Goal: Information Seeking & Learning: Find specific fact

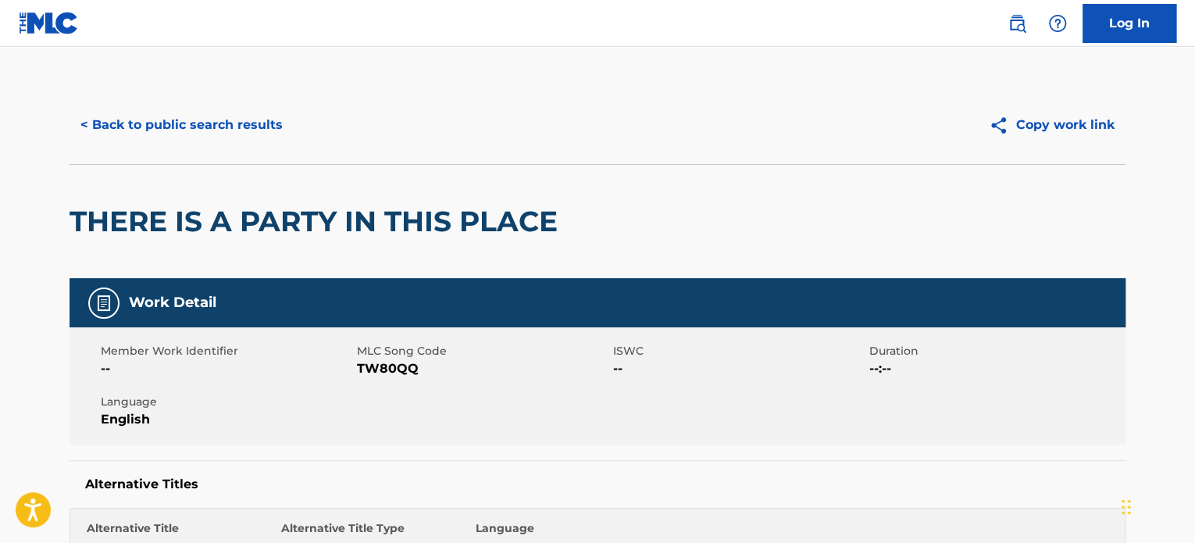
click at [223, 137] on button "< Back to public search results" at bounding box center [182, 124] width 224 height 39
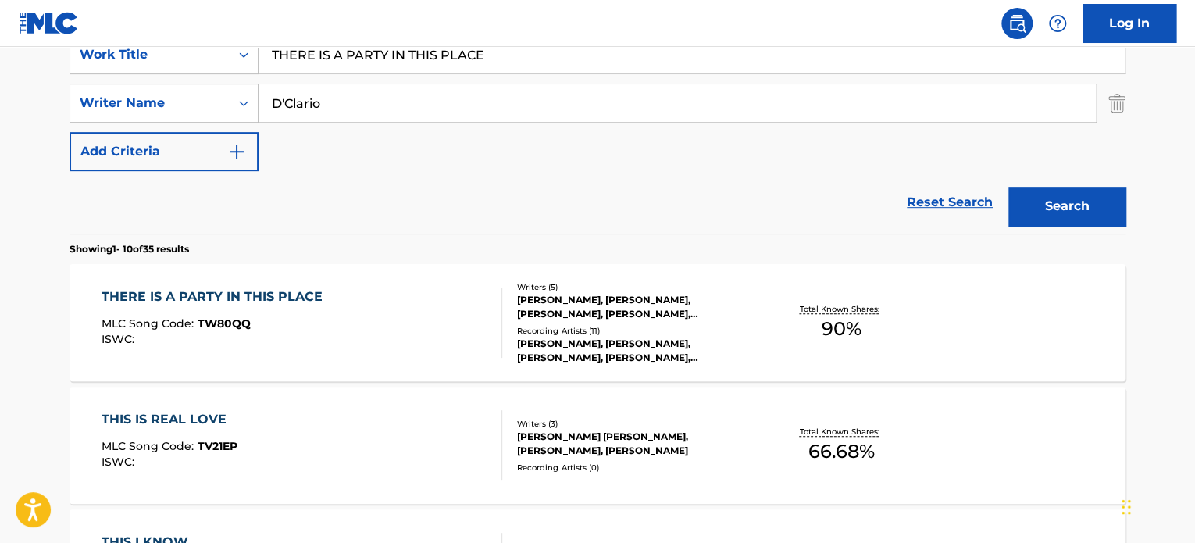
click at [341, 54] on input "THERE IS A PARTY IN THIS PLACE" at bounding box center [692, 55] width 867 height 38
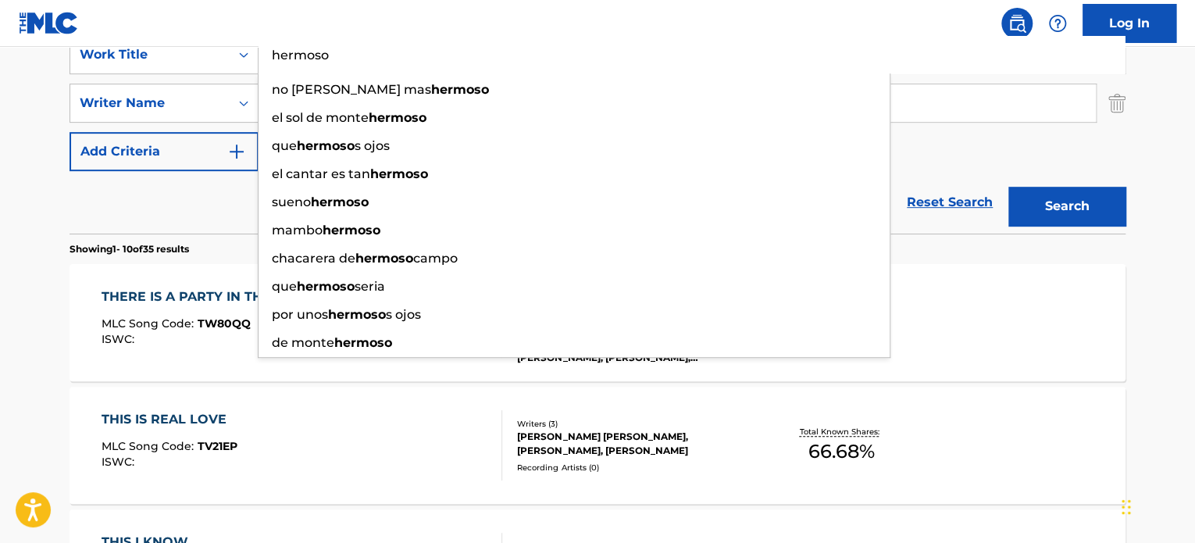
type input "hermoso"
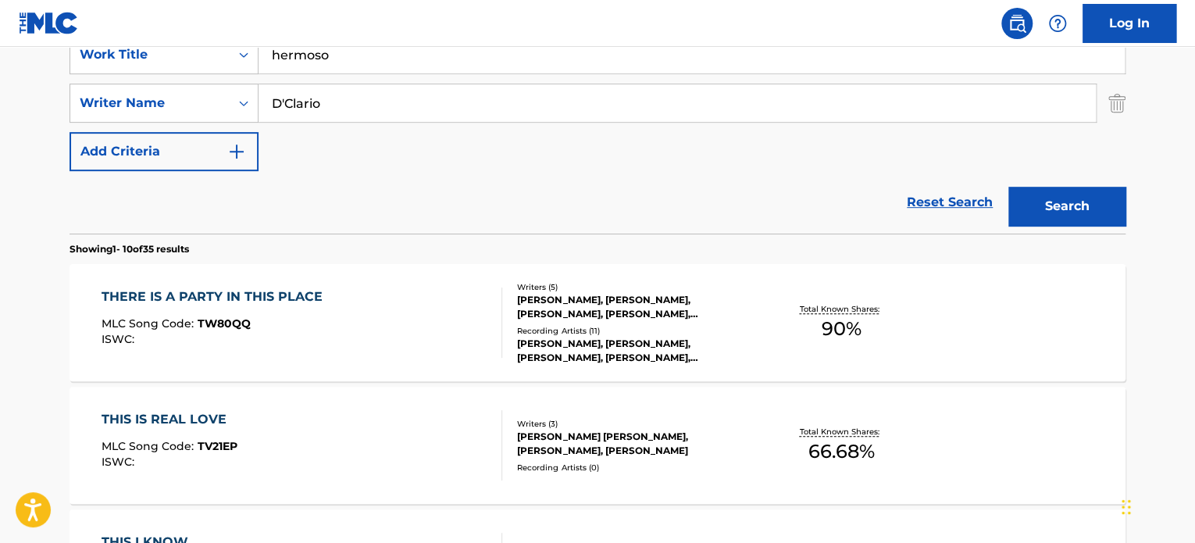
click at [316, 97] on input "D'Clario" at bounding box center [678, 103] width 838 height 38
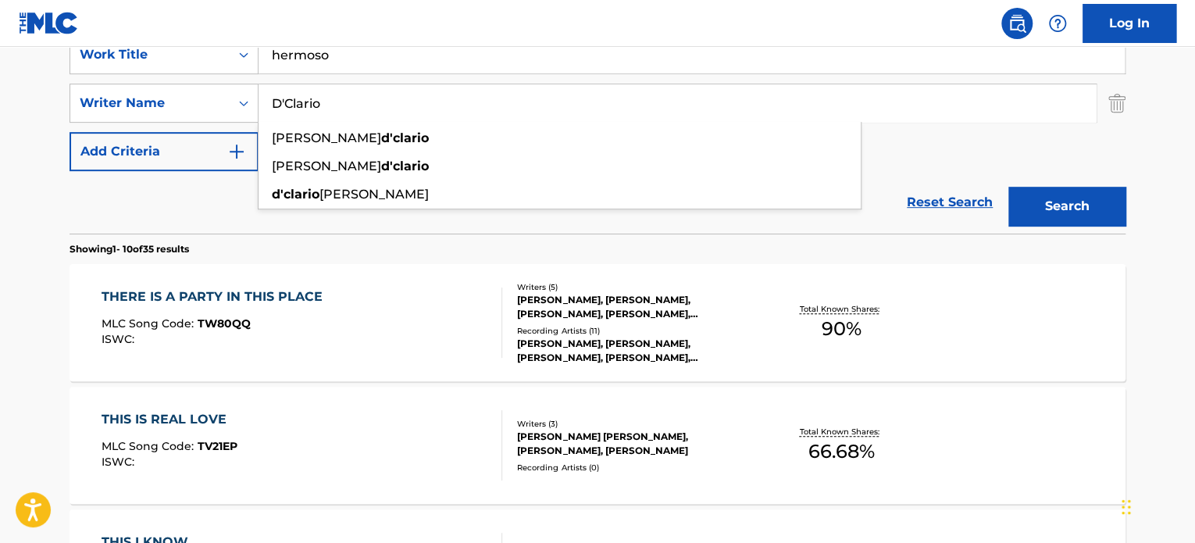
click at [316, 97] on input "D'Clario" at bounding box center [678, 103] width 838 height 38
paste input "[PERSON_NAME]"
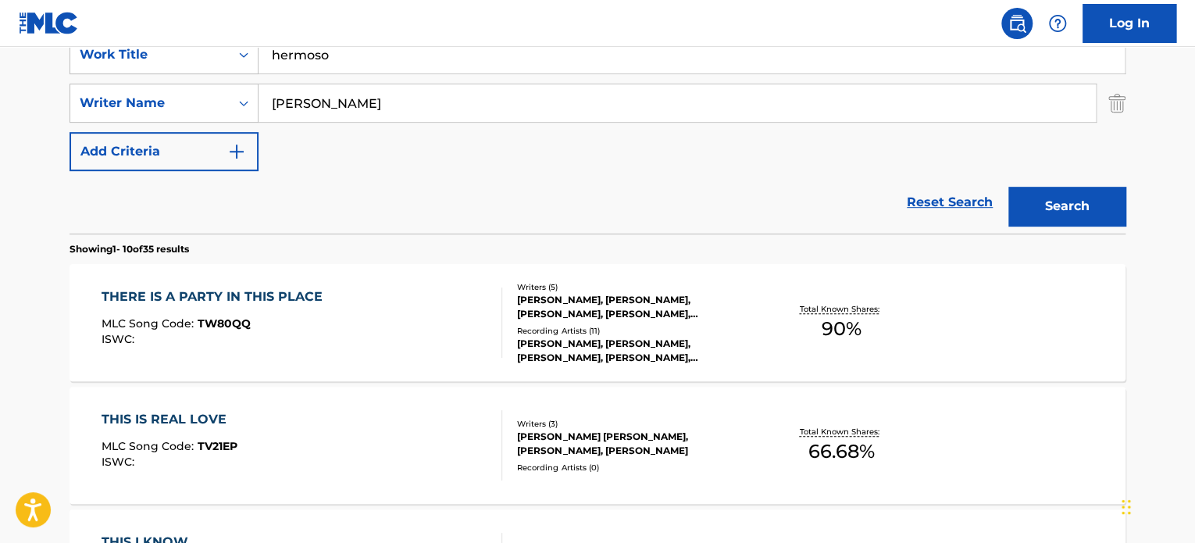
click at [1034, 187] on button "Search" at bounding box center [1067, 206] width 117 height 39
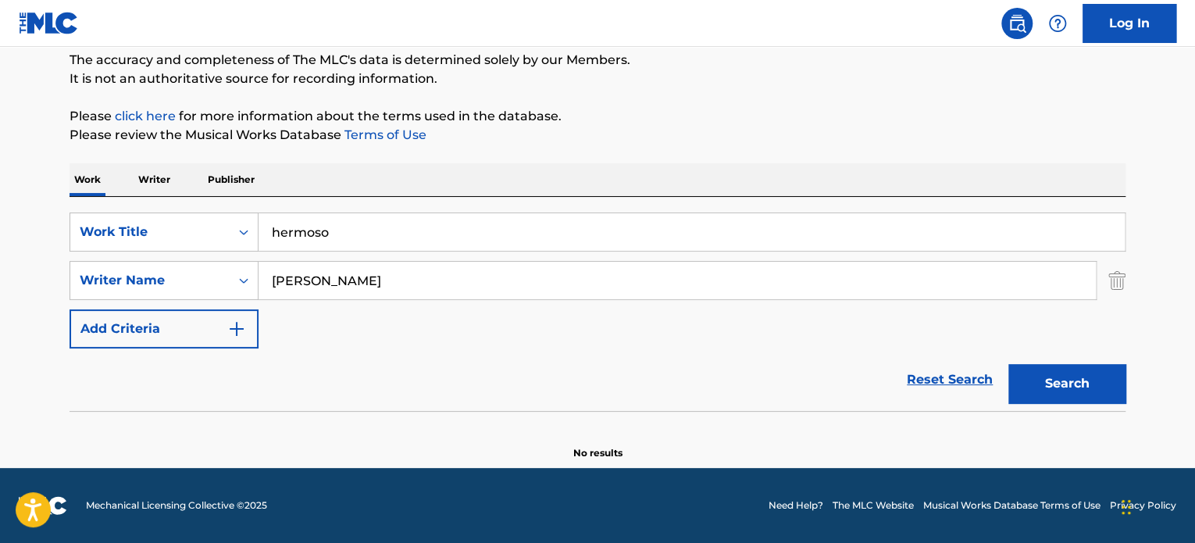
scroll to position [134, 0]
click at [602, 273] on input "[PERSON_NAME]" at bounding box center [678, 282] width 838 height 38
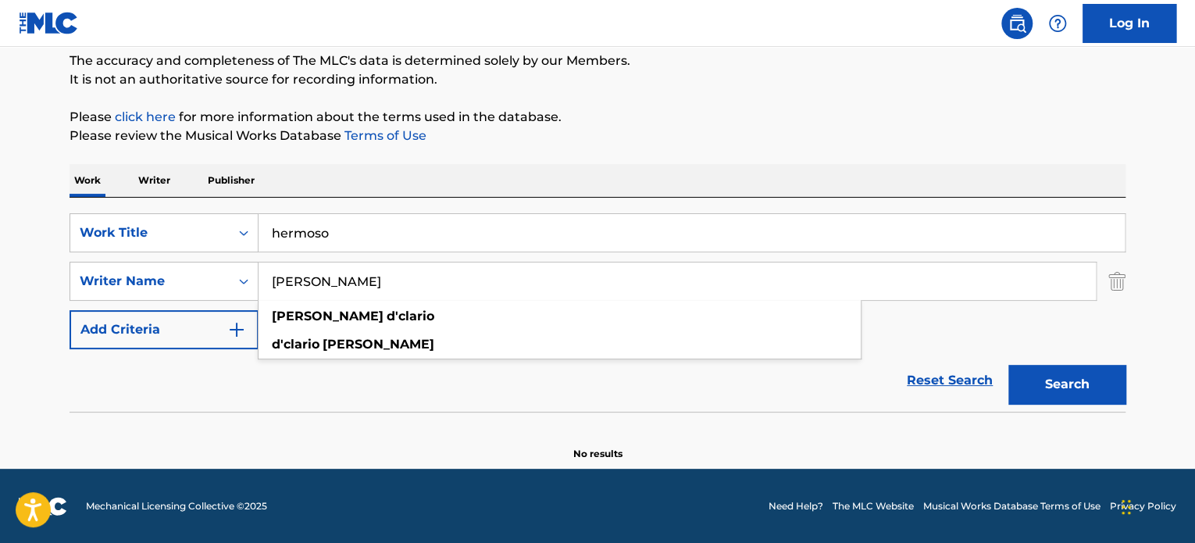
click at [1009, 365] on button "Search" at bounding box center [1067, 384] width 117 height 39
click at [475, 277] on input "[PERSON_NAME]" at bounding box center [678, 282] width 838 height 38
paste input "[PERSON_NAME]"
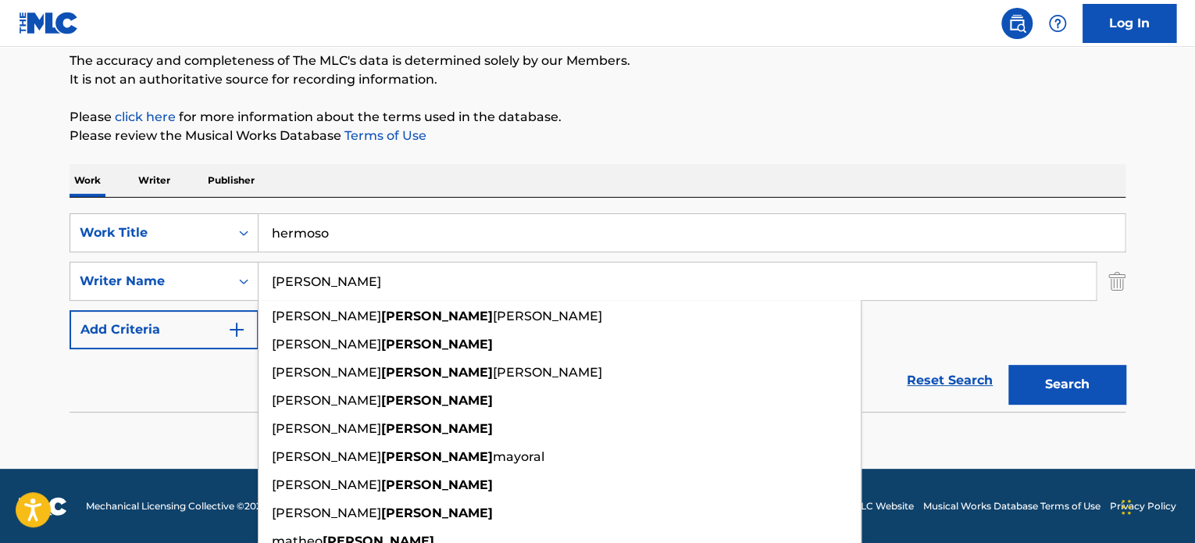
click at [1054, 379] on button "Search" at bounding box center [1067, 384] width 117 height 39
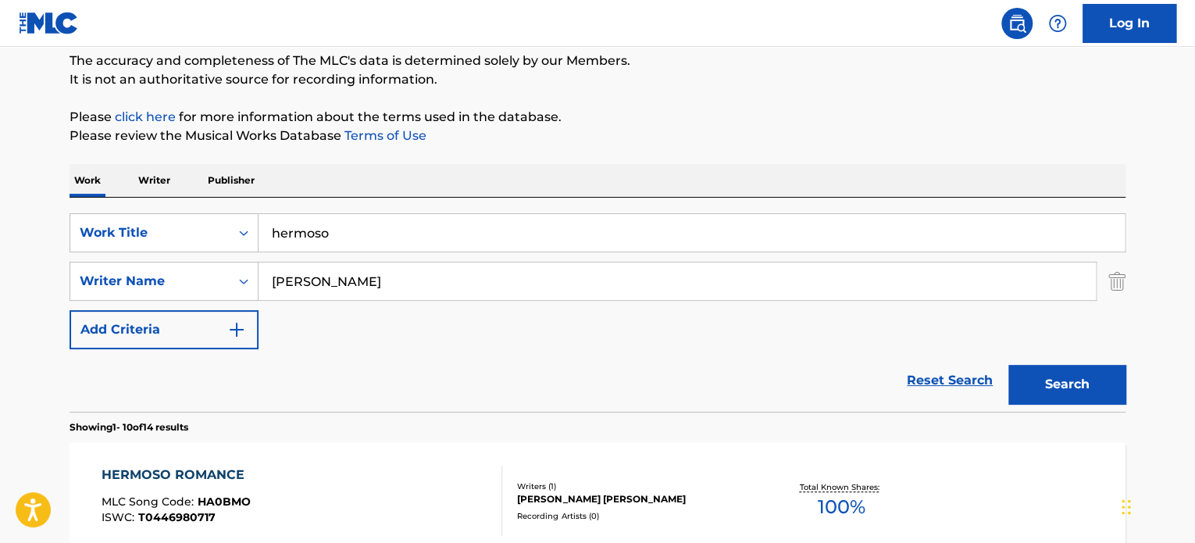
scroll to position [291, 0]
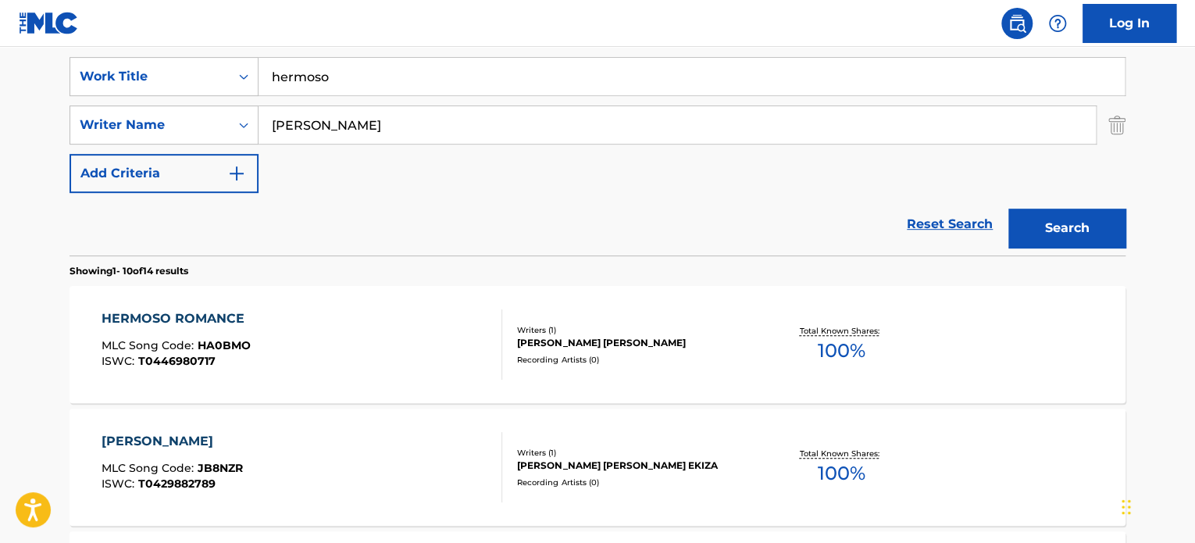
click at [412, 132] on input "[PERSON_NAME]" at bounding box center [678, 125] width 838 height 38
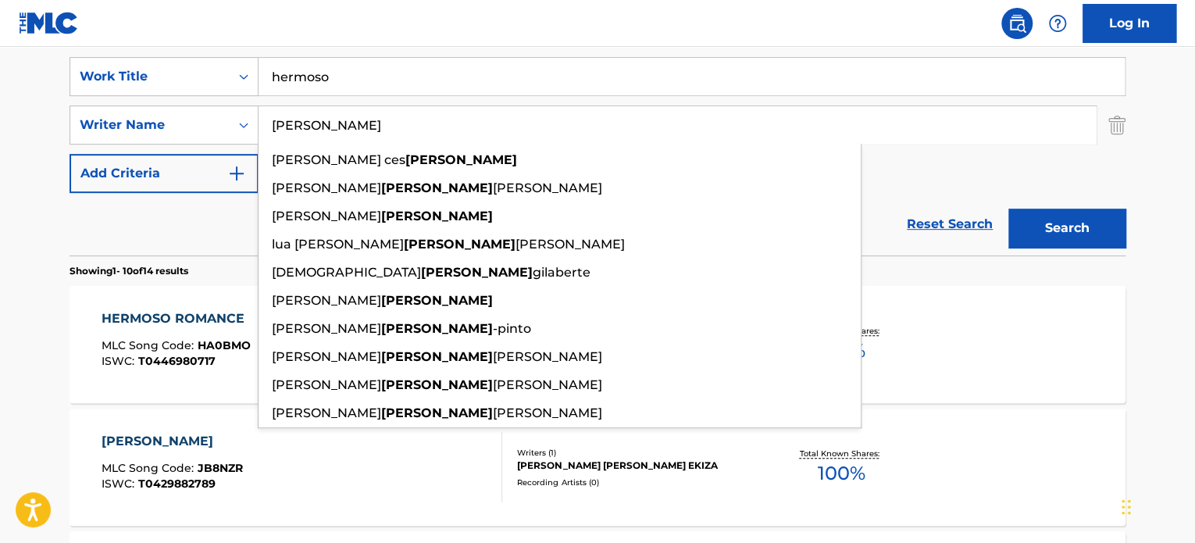
click at [412, 132] on input "[PERSON_NAME]" at bounding box center [678, 125] width 838 height 38
paste input "[PERSON_NAME]"
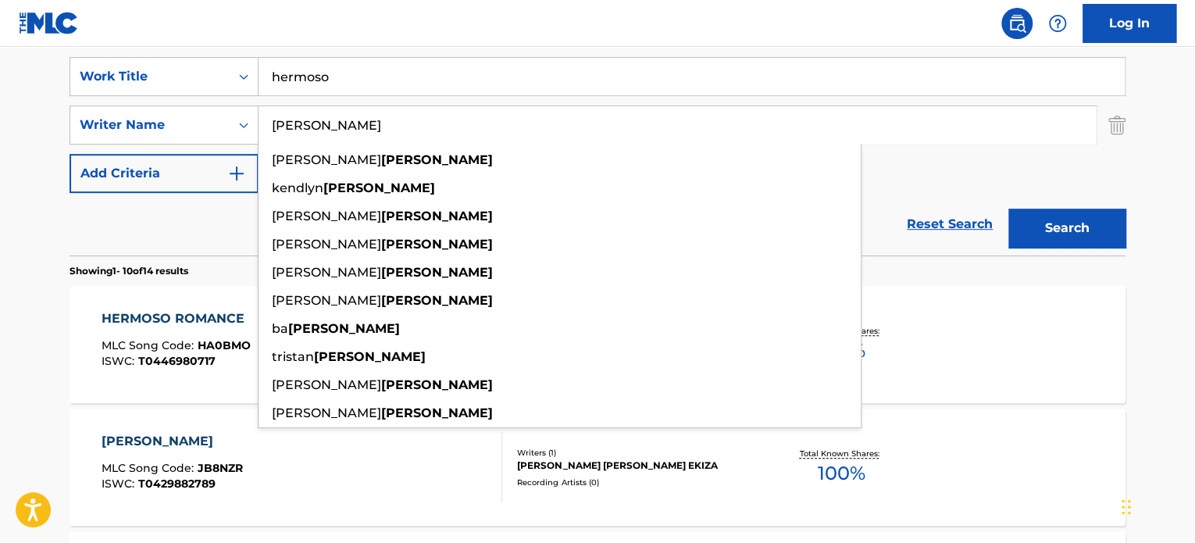
type input "[PERSON_NAME]"
click at [1063, 231] on button "Search" at bounding box center [1067, 228] width 117 height 39
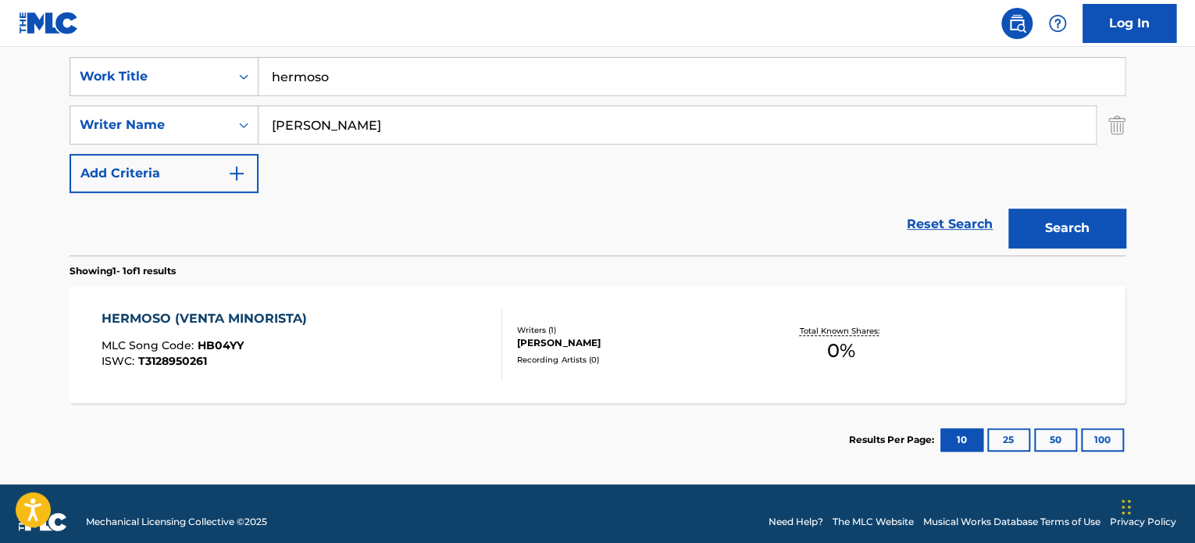
click at [642, 337] on div "[PERSON_NAME]" at bounding box center [635, 343] width 236 height 14
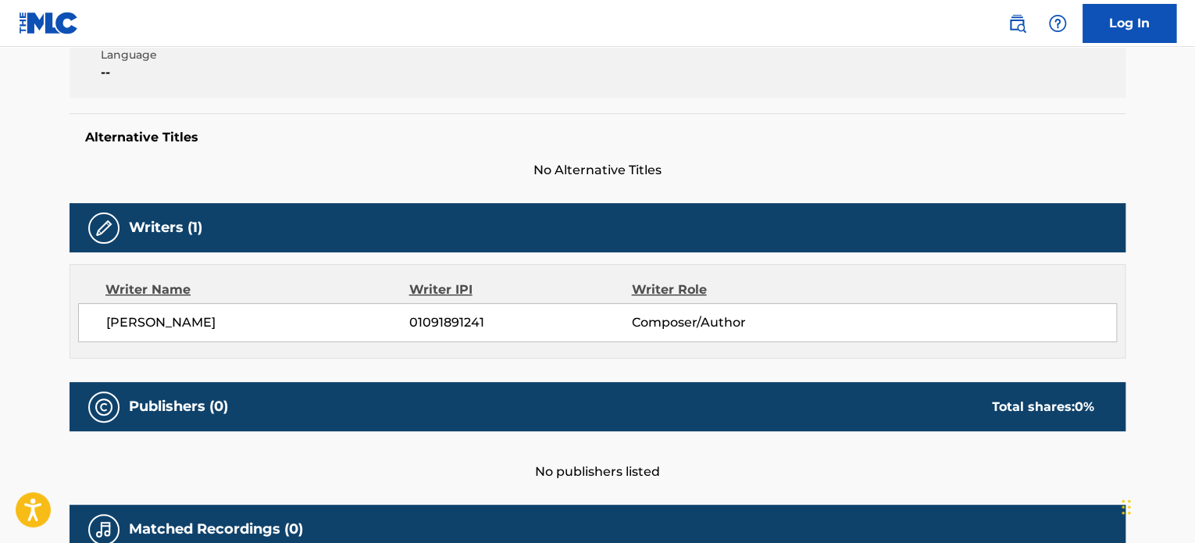
scroll to position [391, 0]
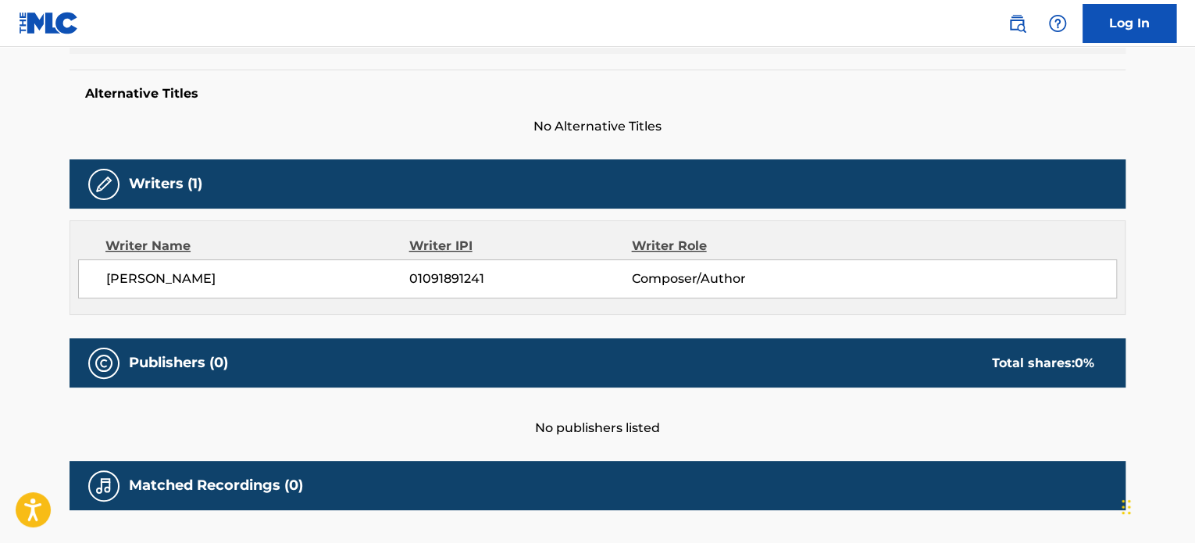
scroll to position [306, 0]
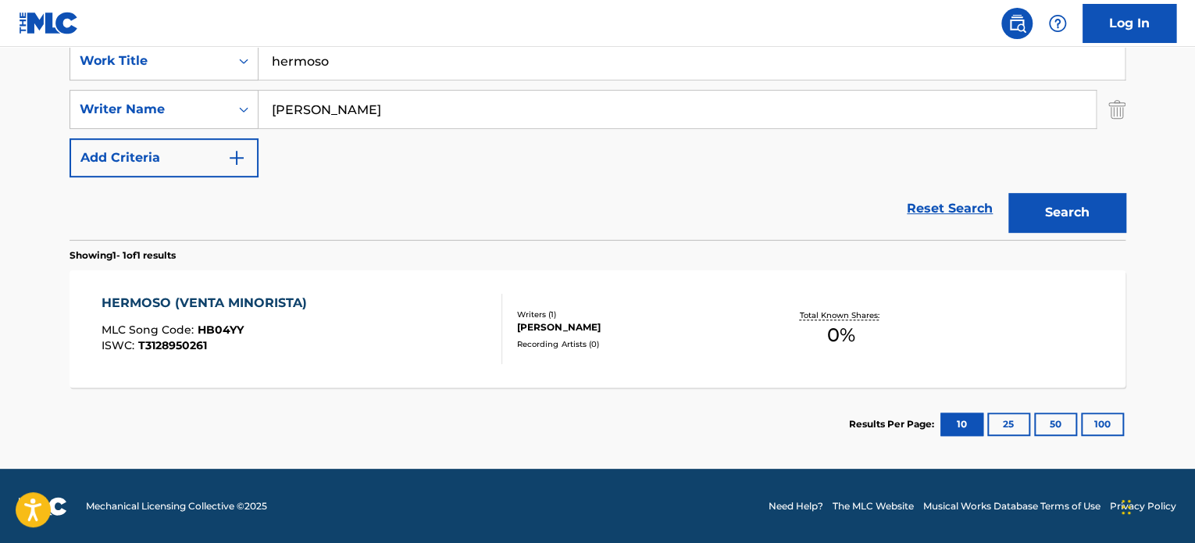
click at [341, 107] on input "[PERSON_NAME]" at bounding box center [678, 110] width 838 height 38
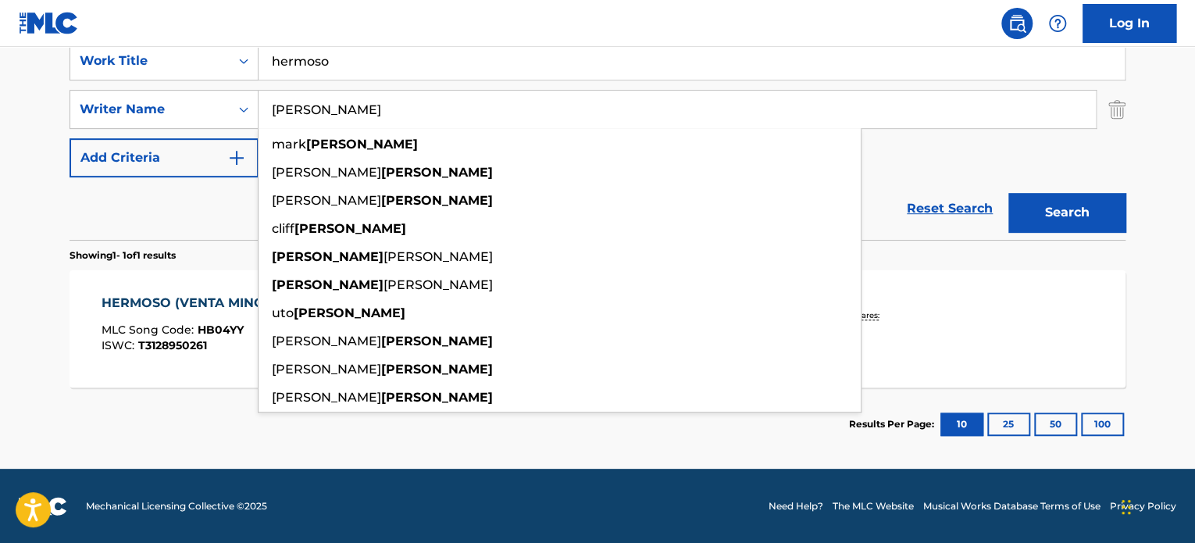
click at [341, 107] on input "[PERSON_NAME]" at bounding box center [678, 110] width 838 height 38
paste input "[PERSON_NAME]"
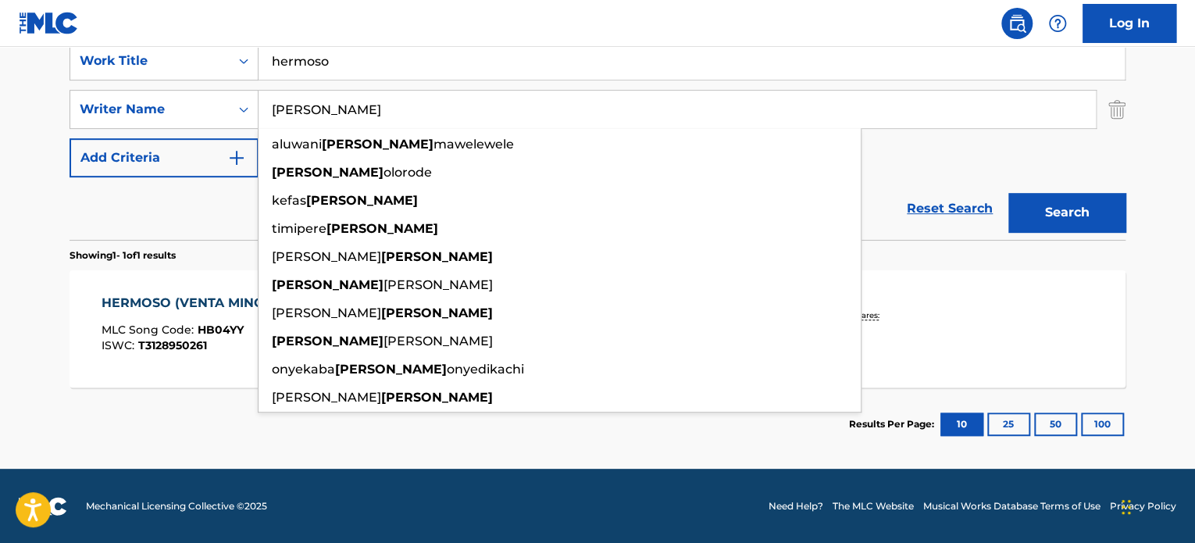
type input "[PERSON_NAME]"
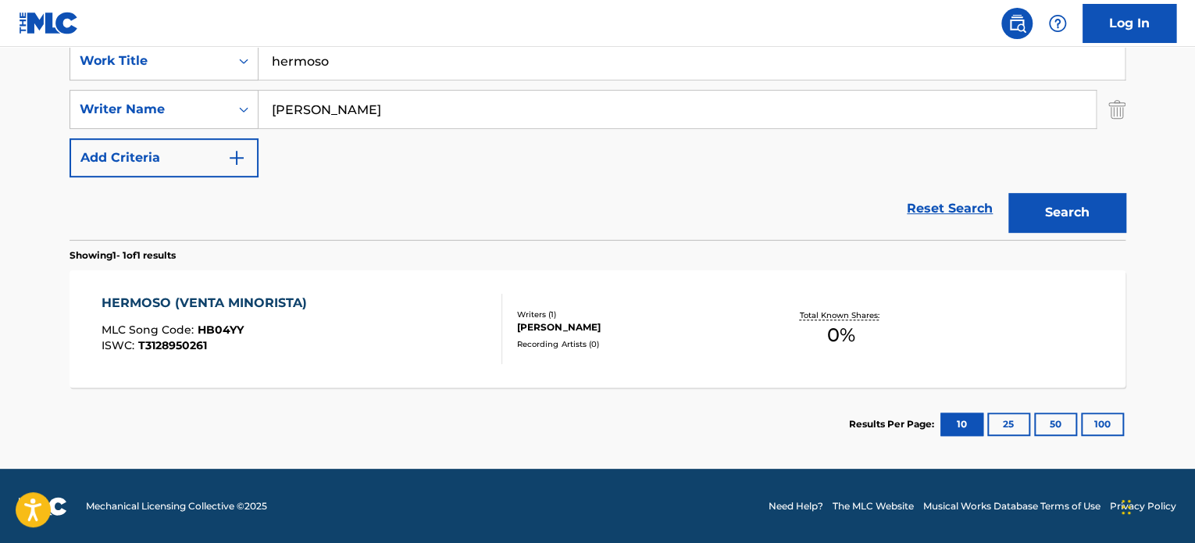
click at [1063, 202] on button "Search" at bounding box center [1067, 212] width 117 height 39
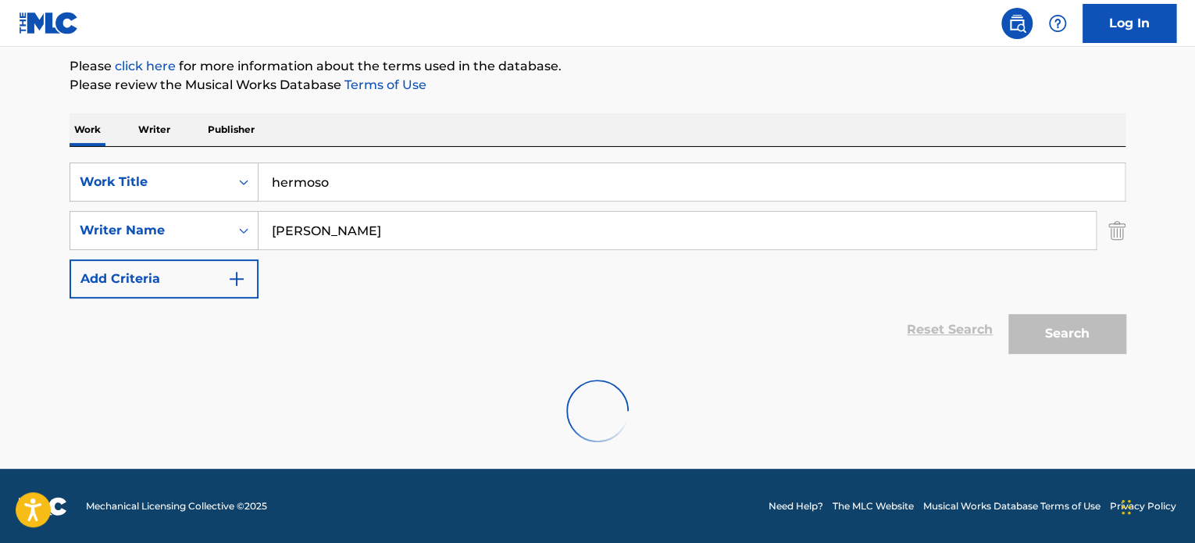
scroll to position [134, 0]
